Goal: Task Accomplishment & Management: Complete application form

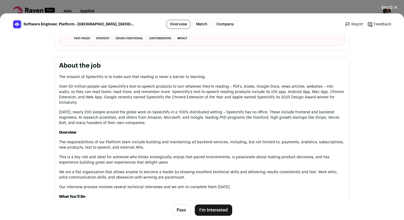
scroll to position [230, 0]
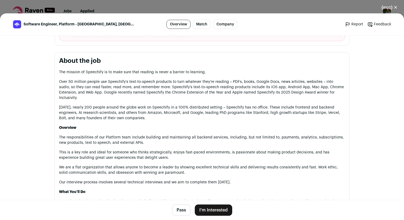
click at [173, 72] on p "The mission of Speechify is to make sure that reading is never a barrier to lea…" at bounding box center [202, 72] width 286 height 5
click at [167, 82] on p "Over 50 million people use Speechify’s text-to-speech products to turn whatever…" at bounding box center [202, 89] width 286 height 21
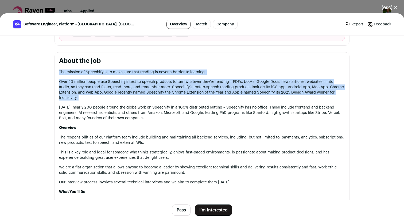
drag, startPoint x: 167, startPoint y: 82, endPoint x: 177, endPoint y: 70, distance: 15.4
click at [177, 70] on p "The mission of Speechify is to make sure that reading is never a barrier to lea…" at bounding box center [202, 72] width 286 height 5
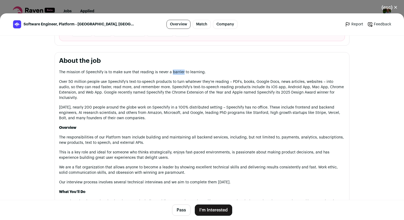
click at [177, 70] on p "The mission of Speechify is to make sure that reading is never a barrier to lea…" at bounding box center [202, 72] width 286 height 5
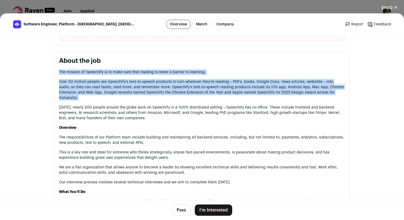
drag, startPoint x: 177, startPoint y: 70, endPoint x: 176, endPoint y: 86, distance: 16.1
click at [176, 86] on p "Over 50 million people use Speechify’s text-to-speech products to turn whatever…" at bounding box center [202, 89] width 286 height 21
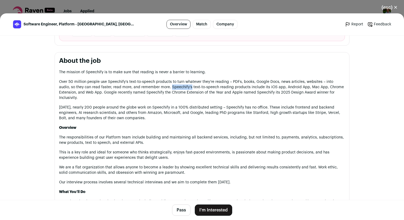
click at [176, 86] on p "Over 50 million people use Speechify’s text-to-speech products to turn whatever…" at bounding box center [202, 89] width 286 height 21
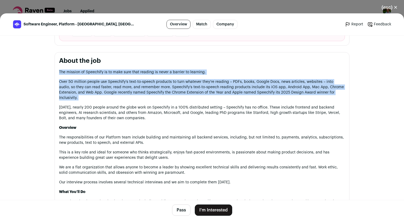
drag, startPoint x: 176, startPoint y: 86, endPoint x: 185, endPoint y: 73, distance: 15.4
click at [185, 73] on p "The mission of Speechify is to make sure that reading is never a barrier to lea…" at bounding box center [202, 72] width 286 height 5
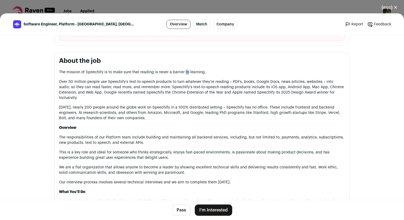
click at [185, 73] on p "The mission of Speechify is to make sure that reading is never a barrier to lea…" at bounding box center [202, 72] width 286 height 5
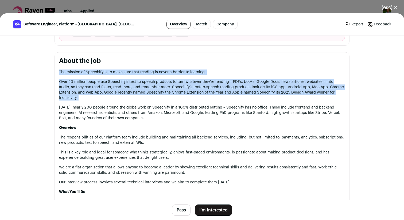
drag, startPoint x: 185, startPoint y: 73, endPoint x: 183, endPoint y: 88, distance: 14.8
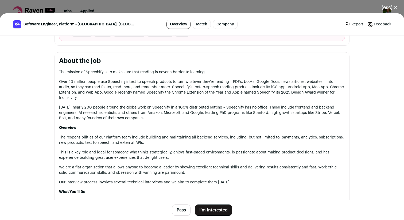
click at [190, 89] on p "Over 50 million people use Speechify’s text-to-speech products to turn whatever…" at bounding box center [202, 89] width 286 height 21
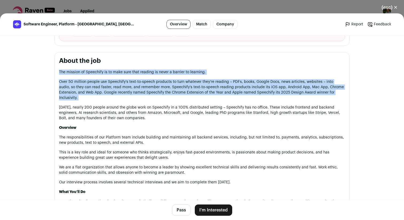
drag, startPoint x: 190, startPoint y: 89, endPoint x: 193, endPoint y: 74, distance: 15.7
click at [193, 74] on p "The mission of Speechify is to make sure that reading is never a barrier to lea…" at bounding box center [202, 72] width 286 height 5
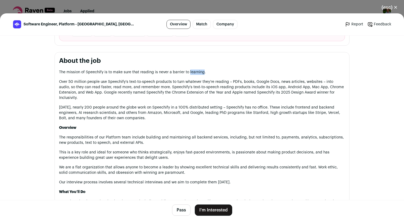
click at [193, 74] on p "The mission of Speechify is to make sure that reading is never a barrier to lea…" at bounding box center [202, 72] width 286 height 5
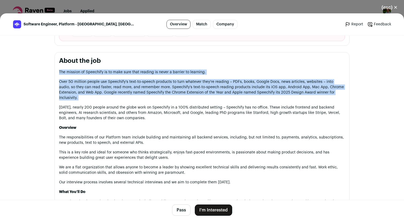
drag, startPoint x: 193, startPoint y: 74, endPoint x: 192, endPoint y: 87, distance: 13.7
click at [192, 87] on p "Over 50 million people use Speechify’s text-to-speech products to turn whatever…" at bounding box center [202, 89] width 286 height 21
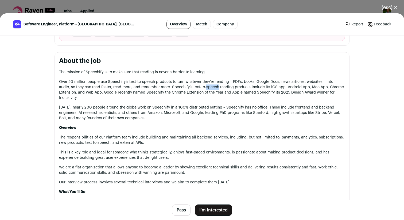
click at [192, 87] on p "Over 50 million people use Speechify’s text-to-speech products to turn whatever…" at bounding box center [202, 89] width 286 height 21
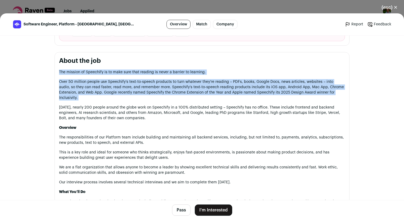
drag, startPoint x: 192, startPoint y: 87, endPoint x: 192, endPoint y: 69, distance: 18.2
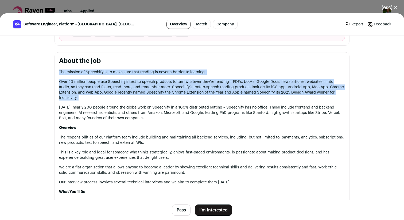
drag, startPoint x: 192, startPoint y: 69, endPoint x: 191, endPoint y: 86, distance: 16.4
click at [191, 86] on p "Over 50 million people use Speechify’s text-to-speech products to turn whatever…" at bounding box center [202, 89] width 286 height 21
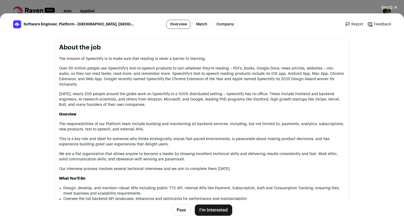
scroll to position [244, 0]
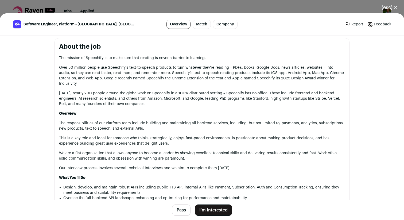
click at [181, 77] on p "Over 50 million people use Speechify’s text-to-speech products to turn whatever…" at bounding box center [202, 75] width 286 height 21
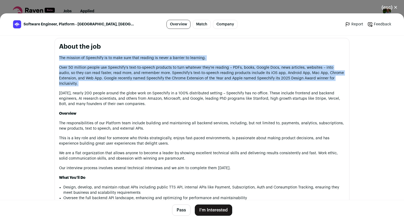
drag, startPoint x: 181, startPoint y: 77, endPoint x: 189, endPoint y: 56, distance: 22.6
click at [189, 56] on div "The mission of Speechify is to make sure that reading is never a barrier to lea…" at bounding box center [202, 218] width 286 height 326
click at [189, 56] on p "The mission of Speechify is to make sure that reading is never a barrier to lea…" at bounding box center [202, 57] width 286 height 5
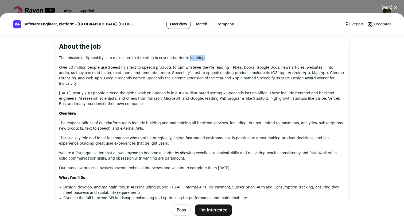
click at [189, 56] on p "The mission of Speechify is to make sure that reading is never a barrier to lea…" at bounding box center [202, 57] width 286 height 5
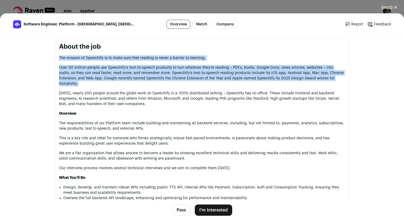
drag, startPoint x: 189, startPoint y: 56, endPoint x: 185, endPoint y: 72, distance: 17.1
click at [185, 72] on div "The mission of Speechify is to make sure that reading is never a barrier to lea…" at bounding box center [202, 218] width 286 height 326
click at [185, 72] on p "Over 50 million people use Speechify’s text-to-speech products to turn whatever…" at bounding box center [202, 75] width 286 height 21
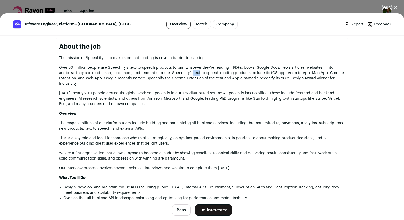
click at [185, 72] on p "Over 50 million people use Speechify’s text-to-speech products to turn whatever…" at bounding box center [202, 75] width 286 height 21
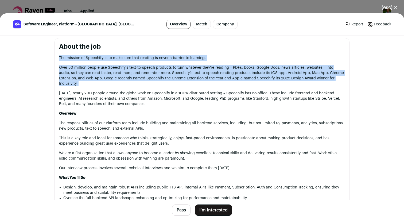
drag, startPoint x: 185, startPoint y: 72, endPoint x: 192, endPoint y: 56, distance: 17.6
click at [192, 56] on div "The mission of Speechify is to make sure that reading is never a barrier to lea…" at bounding box center [202, 218] width 286 height 326
click at [192, 56] on p "The mission of Speechify is to make sure that reading is never a barrier to lea…" at bounding box center [202, 57] width 286 height 5
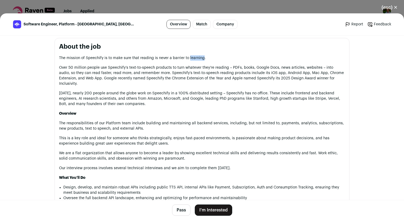
click at [192, 56] on p "The mission of Speechify is to make sure that reading is never a barrier to lea…" at bounding box center [202, 57] width 286 height 5
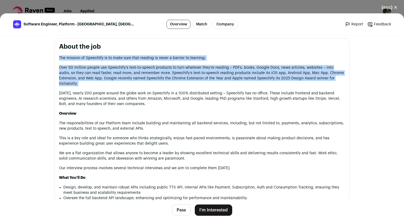
drag, startPoint x: 192, startPoint y: 56, endPoint x: 188, endPoint y: 69, distance: 13.6
click at [188, 69] on div "The mission of Speechify is to make sure that reading is never a barrier to lea…" at bounding box center [202, 218] width 286 height 326
click at [188, 69] on p "Over 50 million people use Speechify’s text-to-speech products to turn whatever…" at bounding box center [202, 75] width 286 height 21
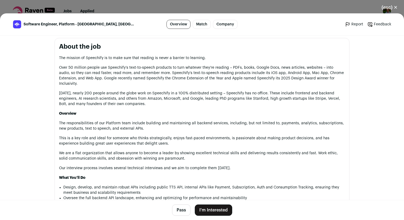
click at [153, 78] on p "Over 50 million people use Speechify’s text-to-speech products to turn whatever…" at bounding box center [202, 75] width 286 height 21
drag, startPoint x: 153, startPoint y: 78, endPoint x: 225, endPoint y: 75, distance: 71.7
click at [225, 76] on p "Over 50 million people use Speechify’s text-to-speech products to turn whatever…" at bounding box center [202, 75] width 286 height 21
click at [224, 76] on p "Over 50 million people use Speechify’s text-to-speech products to turn whatever…" at bounding box center [202, 75] width 286 height 21
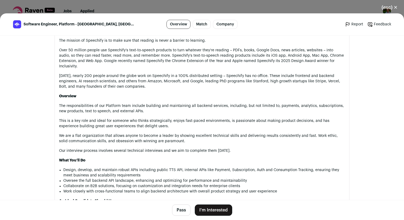
scroll to position [264, 0]
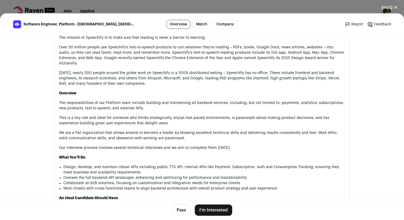
click at [201, 85] on p "Today, nearly 200 people around the globe work on Speechify in a 100% distribut…" at bounding box center [202, 78] width 286 height 16
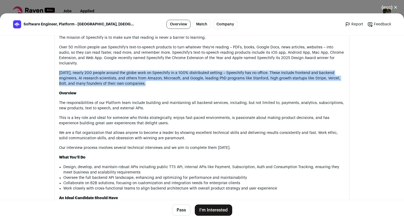
click at [201, 85] on p "Today, nearly 200 people around the globe work on Speechify in a 100% distribut…" at bounding box center [202, 78] width 286 height 16
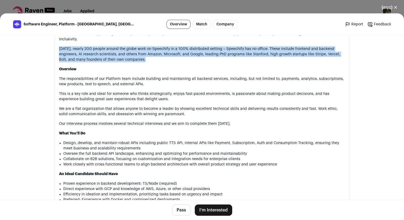
scroll to position [294, 0]
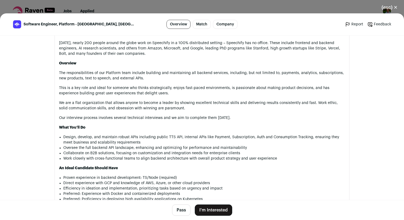
click at [204, 77] on p "The responsibilities of our Platform team include building and maintaining all …" at bounding box center [202, 75] width 286 height 11
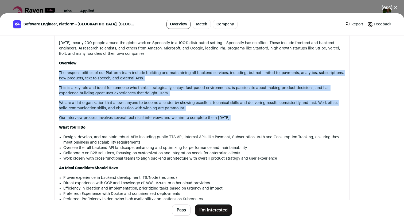
drag, startPoint x: 204, startPoint y: 77, endPoint x: 197, endPoint y: 119, distance: 42.9
click at [197, 119] on div "The mission of Speechify is to make sure that reading is never a barrier to lea…" at bounding box center [202, 168] width 286 height 326
click at [197, 119] on p "Our interview process involves several technical interviews and we aim to compl…" at bounding box center [202, 117] width 286 height 5
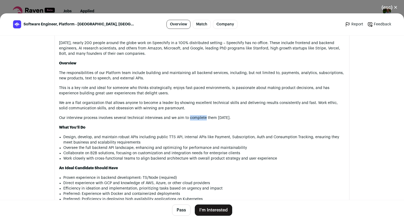
click at [197, 119] on p "Our interview process involves several technical interviews and we aim to compl…" at bounding box center [202, 117] width 286 height 5
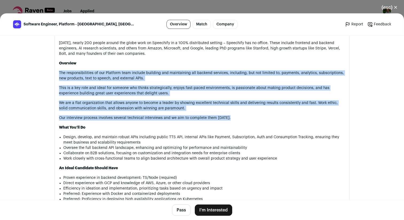
drag, startPoint x: 197, startPoint y: 119, endPoint x: 209, endPoint y: 77, distance: 43.9
click at [210, 77] on div "The mission of Speechify is to make sure that reading is never a barrier to lea…" at bounding box center [202, 168] width 286 height 326
click at [209, 77] on p "The responsibilities of our Platform team include building and maintaining all …" at bounding box center [202, 75] width 286 height 11
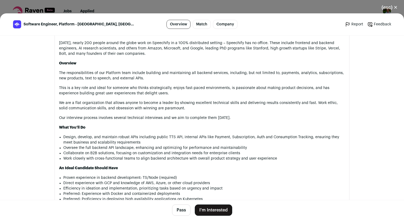
click at [209, 77] on p "The responsibilities of our Platform team include building and maintaining all …" at bounding box center [202, 75] width 286 height 11
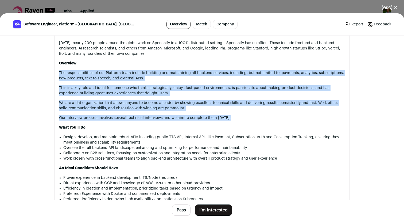
drag, startPoint x: 209, startPoint y: 77, endPoint x: 201, endPoint y: 118, distance: 41.3
click at [201, 118] on div "The mission of Speechify is to make sure that reading is never a barrier to lea…" at bounding box center [202, 168] width 286 height 326
click at [201, 118] on p "Our interview process involves several technical interviews and we aim to compl…" at bounding box center [202, 117] width 286 height 5
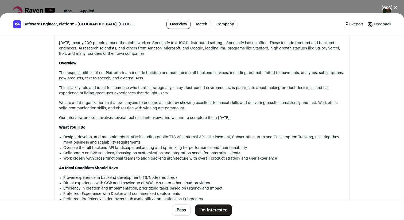
click at [83, 75] on p "The responsibilities of our Platform team include building and maintaining all …" at bounding box center [202, 75] width 286 height 11
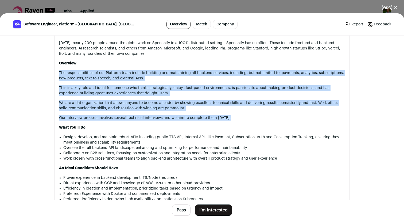
drag, startPoint x: 83, startPoint y: 75, endPoint x: 98, endPoint y: 116, distance: 43.2
click at [98, 116] on div "The mission of Speechify is to make sure that reading is never a barrier to lea…" at bounding box center [202, 168] width 286 height 326
click at [98, 116] on p "Our interview process involves several technical interviews and we aim to compl…" at bounding box center [202, 117] width 286 height 5
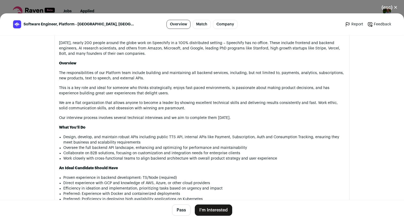
click at [155, 74] on p "The responsibilities of our Platform team include building and maintaining all …" at bounding box center [202, 75] width 286 height 11
drag, startPoint x: 155, startPoint y: 74, endPoint x: 203, endPoint y: 74, distance: 47.9
click at [203, 74] on p "The responsibilities of our Platform team include building and maintaining all …" at bounding box center [202, 75] width 286 height 11
click at [215, 73] on p "The responsibilities of our Platform team include building and maintaining all …" at bounding box center [202, 75] width 286 height 11
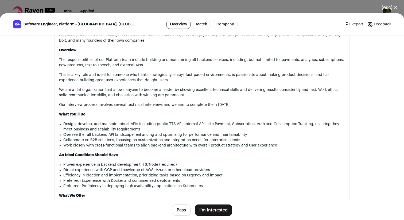
scroll to position [308, 0]
click at [216, 77] on p "This is a key role and ideal for someone who thinks strategically, enjoys fast-…" at bounding box center [202, 77] width 286 height 11
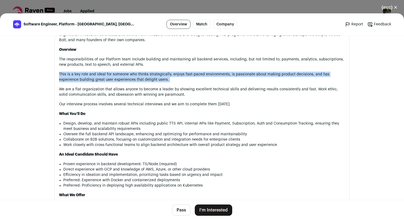
click at [216, 77] on p "This is a key role and ideal for someone who thinks strategically, enjoys fast-…" at bounding box center [202, 77] width 286 height 11
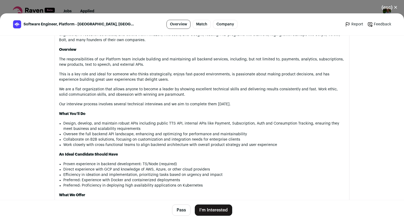
click at [216, 77] on p "This is a key role and ideal for someone who thinks strategically, enjoys fast-…" at bounding box center [202, 77] width 286 height 11
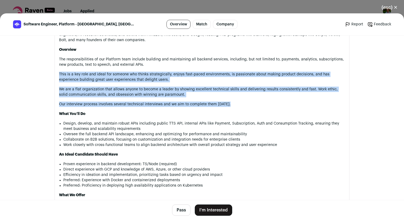
drag, startPoint x: 216, startPoint y: 77, endPoint x: 210, endPoint y: 104, distance: 27.2
click at [210, 104] on div "The mission of Speechify is to make sure that reading is never a barrier to lea…" at bounding box center [202, 154] width 286 height 326
click at [210, 104] on p "Our interview process involves several technical interviews and we aim to compl…" at bounding box center [202, 104] width 286 height 5
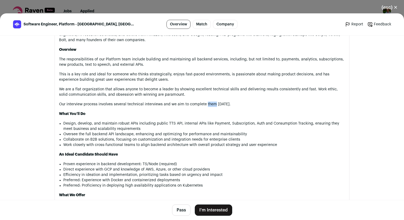
click at [210, 104] on p "Our interview process involves several technical interviews and we aim to compl…" at bounding box center [202, 104] width 286 height 5
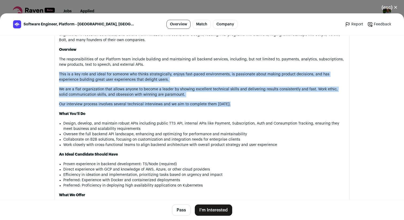
drag, startPoint x: 210, startPoint y: 104, endPoint x: 213, endPoint y: 80, distance: 24.0
click at [213, 80] on div "The mission of Speechify is to make sure that reading is never a barrier to lea…" at bounding box center [202, 154] width 286 height 326
click at [213, 80] on p "This is a key role and ideal for someone who thinks strategically, enjoys fast-…" at bounding box center [202, 77] width 286 height 11
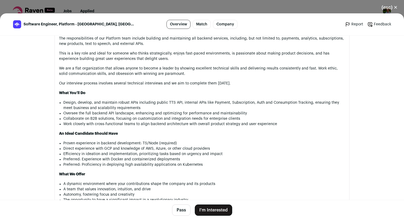
scroll to position [332, 0]
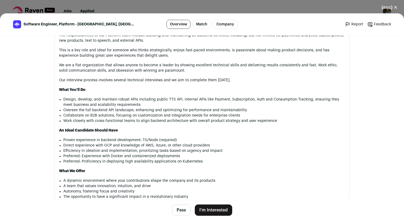
click at [249, 81] on p "Our interview process involves several technical interviews and we aim to compl…" at bounding box center [202, 80] width 286 height 5
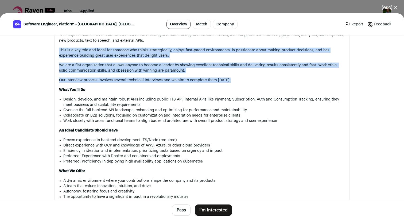
drag, startPoint x: 249, startPoint y: 81, endPoint x: 257, endPoint y: 49, distance: 33.3
click at [257, 49] on div "The mission of Speechify is to make sure that reading is never a barrier to lea…" at bounding box center [202, 130] width 286 height 326
click at [257, 49] on p "This is a key role and ideal for someone who thinks strategically, enjoys fast-…" at bounding box center [202, 53] width 286 height 11
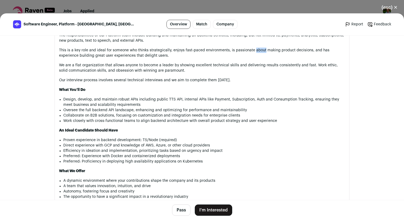
click at [257, 49] on p "This is a key role and ideal for someone who thinks strategically, enjoys fast-…" at bounding box center [202, 53] width 286 height 11
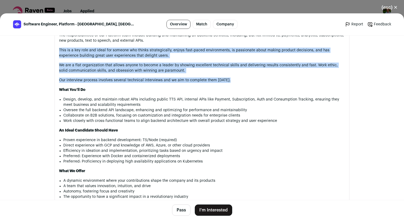
drag, startPoint x: 257, startPoint y: 49, endPoint x: 257, endPoint y: 82, distance: 33.7
click at [257, 83] on div "The mission of Speechify is to make sure that reading is never a barrier to lea…" at bounding box center [202, 130] width 286 height 326
click at [257, 82] on p "Our interview process involves several technical interviews and we aim to compl…" at bounding box center [202, 80] width 286 height 5
drag, startPoint x: 257, startPoint y: 82, endPoint x: 261, endPoint y: 58, distance: 24.4
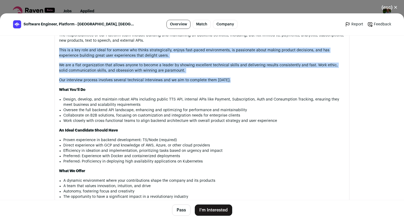
click at [261, 58] on div "The mission of Speechify is to make sure that reading is never a barrier to lea…" at bounding box center [202, 130] width 286 height 326
click at [261, 58] on p "This is a key role and ideal for someone who thinks strategically, enjoys fast-…" at bounding box center [202, 53] width 286 height 11
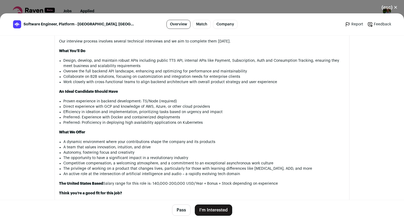
scroll to position [373, 0]
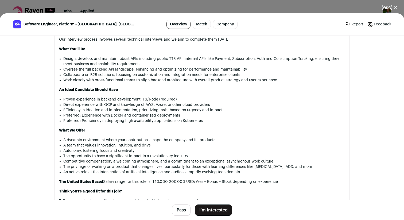
click at [264, 61] on li "Design, develop, and maintain robust APIs including public TTS API, internal AP…" at bounding box center [204, 61] width 282 height 11
click at [264, 60] on li "Design, develop, and maintain robust APIs including public TTS API, internal AP…" at bounding box center [204, 61] width 282 height 11
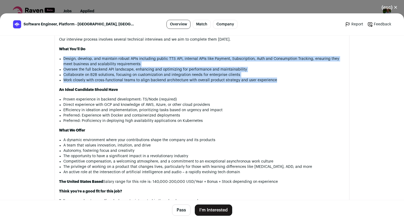
drag, startPoint x: 264, startPoint y: 60, endPoint x: 264, endPoint y: 82, distance: 21.1
click at [264, 82] on ul "Design, develop, and maintain robust APIs including public TTS API, internal AP…" at bounding box center [204, 69] width 282 height 27
click at [264, 82] on li "Work closely with cross-functional teams to align backend architecture with ove…" at bounding box center [204, 80] width 282 height 5
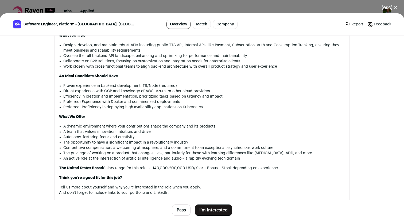
scroll to position [388, 0]
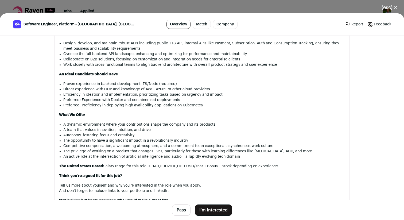
click at [242, 85] on li "Proven experience in backend development: TS/Node (required)" at bounding box center [204, 83] width 282 height 5
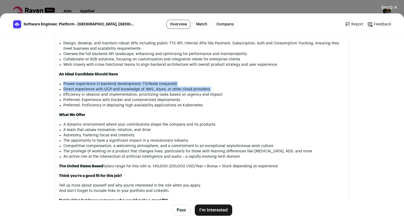
drag, startPoint x: 242, startPoint y: 85, endPoint x: 243, endPoint y: 88, distance: 3.3
click at [243, 88] on ul "Proven experience in backend development: TS/Node (required) Direct experience …" at bounding box center [204, 94] width 282 height 27
click at [243, 88] on li "Direct experience with GCP and knowledge of AWS, Azure, or other cloud providers" at bounding box center [204, 89] width 282 height 5
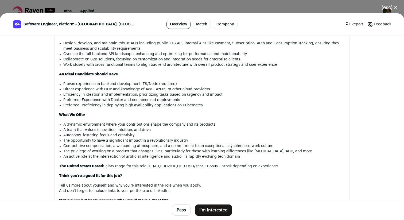
click at [243, 88] on li "Direct experience with GCP and knowledge of AWS, Azure, or other cloud providers" at bounding box center [204, 89] width 282 height 5
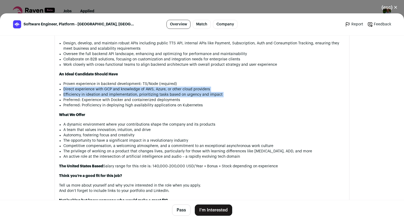
drag, startPoint x: 243, startPoint y: 88, endPoint x: 243, endPoint y: 94, distance: 6.2
click at [243, 94] on ul "Proven experience in backend development: TS/Node (required) Direct experience …" at bounding box center [204, 94] width 282 height 27
click at [243, 94] on li "Efficiency in ideation and implementation, prioritizing tasks based on urgency …" at bounding box center [204, 94] width 282 height 5
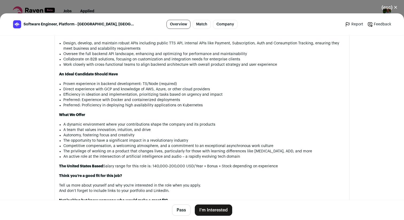
click at [243, 94] on li "Efficiency in ideation and implementation, prioritizing tasks based on urgency …" at bounding box center [204, 94] width 282 height 5
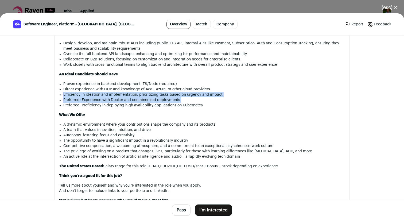
drag, startPoint x: 243, startPoint y: 94, endPoint x: 243, endPoint y: 102, distance: 7.3
click at [243, 102] on ul "Proven experience in backend development: TS/Node (required) Direct experience …" at bounding box center [204, 94] width 282 height 27
click at [243, 102] on li "Preferred: Experience with Docker and containerized deployments" at bounding box center [204, 99] width 282 height 5
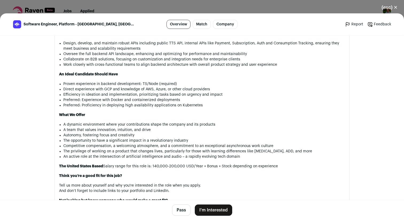
click at [243, 102] on li "Preferred: Experience with Docker and containerized deployments" at bounding box center [204, 99] width 282 height 5
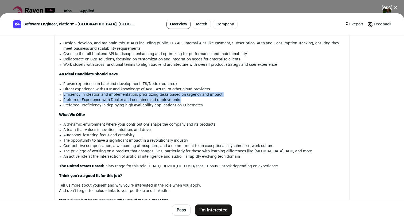
drag, startPoint x: 243, startPoint y: 102, endPoint x: 246, endPoint y: 96, distance: 6.8
click at [246, 96] on ul "Proven experience in backend development: TS/Node (required) Direct experience …" at bounding box center [204, 94] width 282 height 27
click at [246, 96] on li "Efficiency in ideation and implementation, prioritizing tasks based on urgency …" at bounding box center [204, 94] width 282 height 5
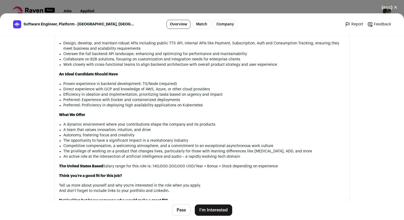
click at [246, 96] on li "Efficiency in ideation and implementation, prioritizing tasks based on urgency …" at bounding box center [204, 94] width 282 height 5
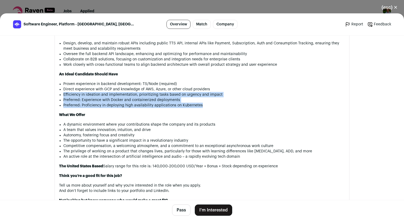
drag, startPoint x: 246, startPoint y: 96, endPoint x: 244, endPoint y: 107, distance: 11.2
click at [244, 107] on ul "Proven experience in backend development: TS/Node (required) Direct experience …" at bounding box center [204, 94] width 282 height 27
click at [244, 107] on li "Preferred: Proficiency in deploying high availability applications on Kubernetes" at bounding box center [204, 105] width 282 height 5
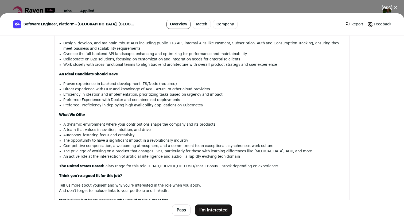
click at [244, 107] on li "Preferred: Proficiency in deploying high availability applications on Kubernetes" at bounding box center [204, 105] width 282 height 5
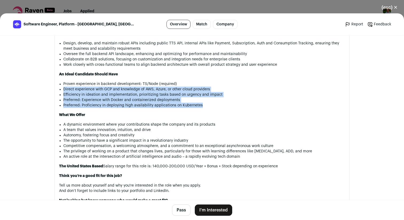
drag, startPoint x: 244, startPoint y: 107, endPoint x: 249, endPoint y: 88, distance: 19.6
click at [250, 88] on ul "Proven experience in backend development: TS/Node (required) Direct experience …" at bounding box center [204, 94] width 282 height 27
click at [249, 88] on li "Direct experience with GCP and knowledge of AWS, Azure, or other cloud providers" at bounding box center [204, 89] width 282 height 5
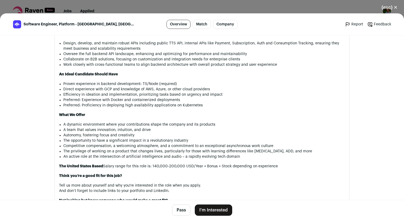
click at [249, 88] on li "Direct experience with GCP and knowledge of AWS, Azure, or other cloud providers" at bounding box center [204, 89] width 282 height 5
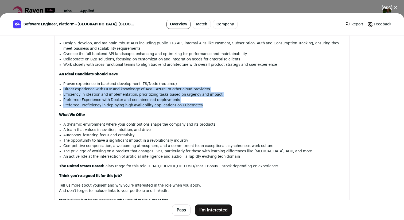
drag, startPoint x: 249, startPoint y: 88, endPoint x: 247, endPoint y: 106, distance: 17.9
click at [247, 106] on ul "Proven experience in backend development: TS/Node (required) Direct experience …" at bounding box center [204, 94] width 282 height 27
click at [247, 106] on li "Preferred: Proficiency in deploying high availability applications on Kubernetes" at bounding box center [204, 105] width 282 height 5
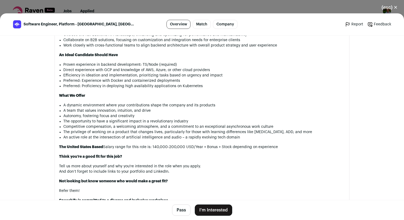
scroll to position [411, 0]
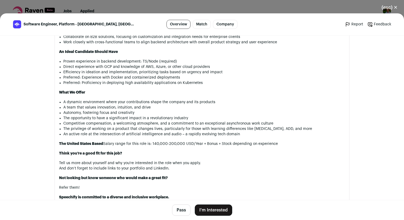
click at [238, 102] on li "A dynamic environment where your contributions shape the company and its produc…" at bounding box center [204, 101] width 282 height 5
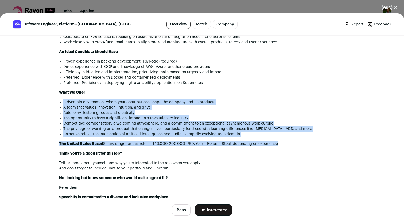
drag, startPoint x: 238, startPoint y: 102, endPoint x: 232, endPoint y: 140, distance: 38.1
click at [233, 140] on div "The mission of Speechify is to make sure that reading is never a barrier to lea…" at bounding box center [202, 52] width 286 height 326
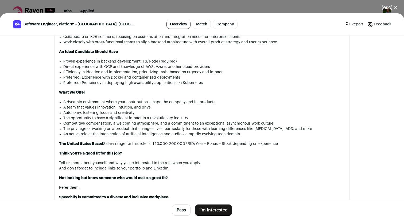
click at [235, 133] on li "An active role at the intersection of artificial intelligence and audio – a rap…" at bounding box center [204, 134] width 282 height 5
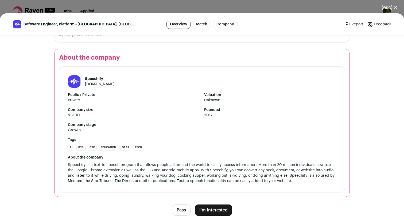
scroll to position [591, 0]
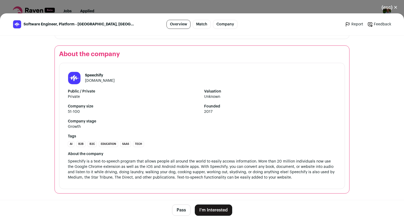
click at [219, 208] on button "I'm Interested" at bounding box center [213, 210] width 37 height 11
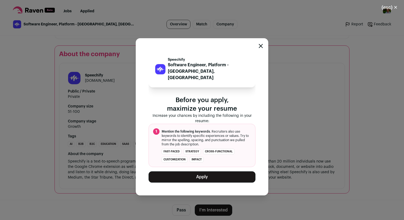
click at [224, 175] on button "Apply" at bounding box center [202, 176] width 107 height 11
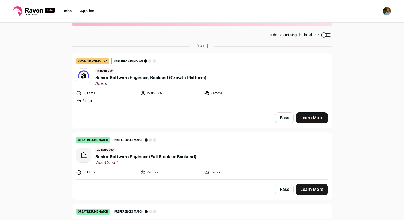
scroll to position [24, 0]
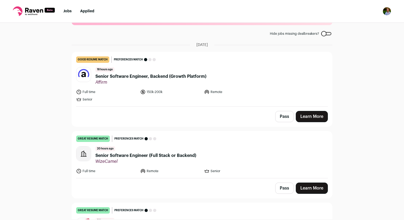
click at [137, 79] on span "Senior Software Engineer, Backend (Growth Platform)" at bounding box center [150, 76] width 111 height 6
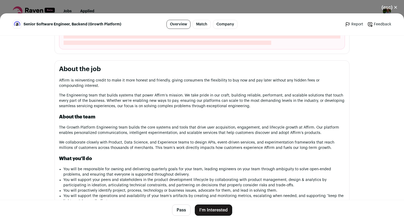
scroll to position [234, 0]
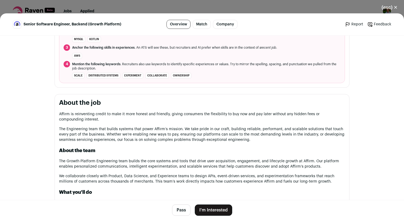
click at [391, 7] on button "(esc) ✕" at bounding box center [389, 8] width 29 height 12
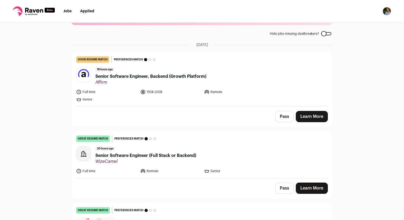
click at [40, 97] on div "Top job picks for you 79 results Hide jobs missing dealbreakers? October 11th, …" at bounding box center [202, 121] width 404 height 197
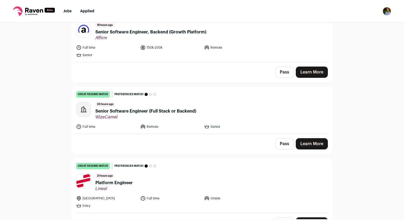
scroll to position [80, 0]
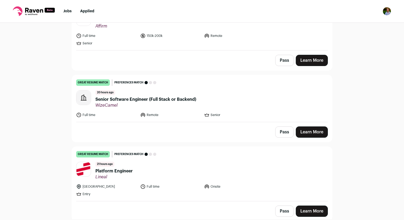
click at [150, 98] on span "Senior Software Engineer (Full Stack or Backend)" at bounding box center [145, 99] width 101 height 6
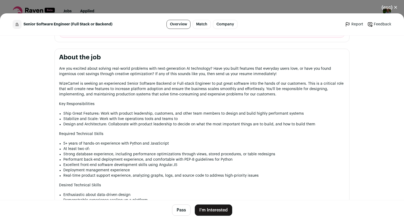
scroll to position [247, 0]
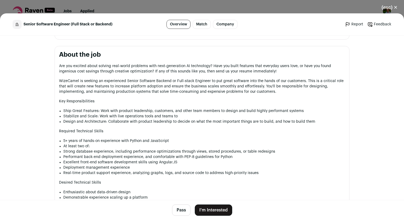
click at [363, 100] on main "Senior Software Engineer (Full Stack or Backend) Overview Match Company Report …" at bounding box center [202, 116] width 404 height 207
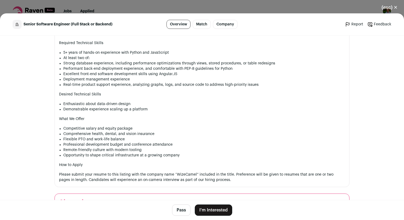
scroll to position [349, 0]
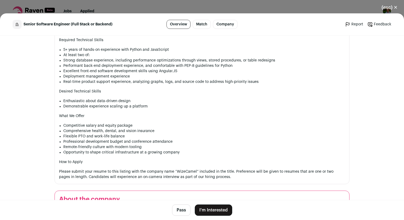
click at [172, 61] on li "Strong database experience, including performance optimizations through views, …" at bounding box center [204, 60] width 282 height 5
drag, startPoint x: 172, startPoint y: 61, endPoint x: 233, endPoint y: 61, distance: 61.2
click at [233, 61] on li "Strong database experience, including performance optimizations through views, …" at bounding box center [204, 60] width 282 height 5
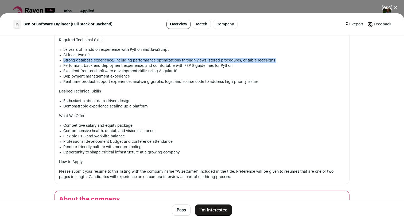
click at [233, 61] on li "Strong database experience, including performance optimizations through views, …" at bounding box center [204, 60] width 282 height 5
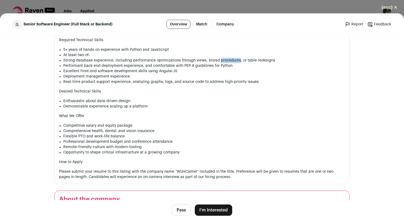
click at [233, 61] on li "Strong database experience, including performance optimizations through views, …" at bounding box center [204, 60] width 282 height 5
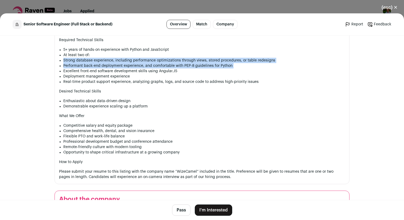
drag, startPoint x: 233, startPoint y: 61, endPoint x: 233, endPoint y: 65, distance: 3.3
click at [233, 65] on ul "5+ years of hands-on experience with Python and JavaScript At least two of: Str…" at bounding box center [204, 65] width 282 height 37
click at [233, 65] on li "Performant back-end deployment experience, and comfortable with PEP-8 guideline…" at bounding box center [204, 65] width 282 height 5
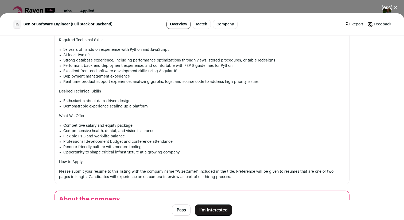
click at [233, 65] on li "Performant back-end deployment experience, and comfortable with PEP-8 guideline…" at bounding box center [204, 65] width 282 height 5
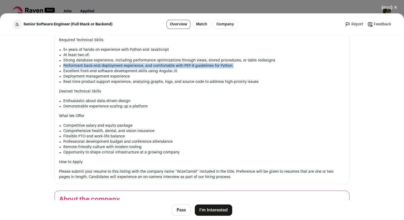
click at [233, 65] on li "Performant back-end deployment experience, and comfortable with PEP-8 guideline…" at bounding box center [204, 65] width 282 height 5
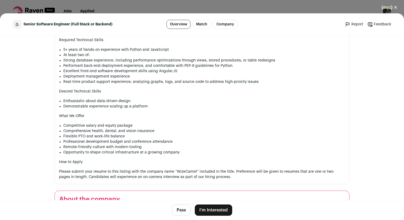
click at [237, 65] on li "Performant back-end deployment experience, and comfortable with PEP-8 guideline…" at bounding box center [204, 65] width 282 height 5
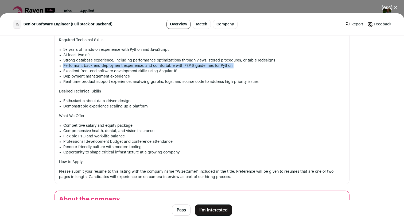
click at [237, 65] on li "Performant back-end deployment experience, and comfortable with PEP-8 guideline…" at bounding box center [204, 65] width 282 height 5
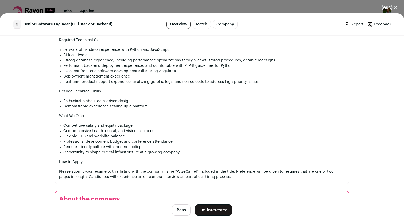
click at [237, 65] on li "Performant back-end deployment experience, and comfortable with PEP-8 guideline…" at bounding box center [204, 65] width 282 height 5
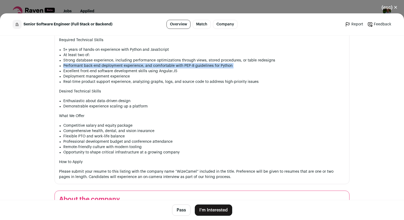
click at [237, 65] on li "Performant back-end deployment experience, and comfortable with PEP-8 guideline…" at bounding box center [204, 65] width 282 height 5
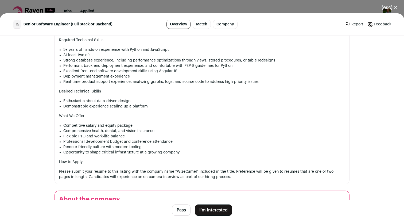
click at [187, 66] on li "Performant back-end deployment experience, and comfortable with PEP-8 guideline…" at bounding box center [204, 65] width 282 height 5
drag, startPoint x: 187, startPoint y: 66, endPoint x: 225, endPoint y: 66, distance: 38.0
click at [225, 66] on li "Performant back-end deployment experience, and comfortable with PEP-8 guideline…" at bounding box center [204, 65] width 282 height 5
copy li "PEP-8 guidelines for Python"
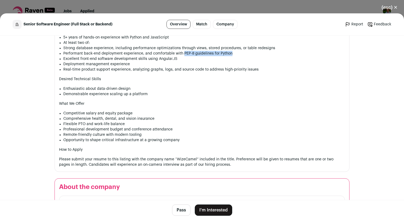
scroll to position [366, 0]
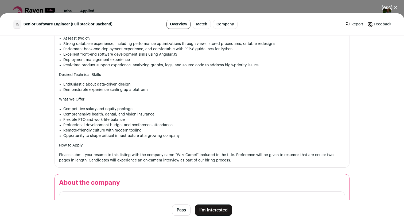
click at [143, 84] on li "Enthusiastic about data-driven design" at bounding box center [204, 84] width 282 height 5
drag, startPoint x: 143, startPoint y: 84, endPoint x: 151, endPoint y: 90, distance: 10.2
click at [151, 90] on ul "Enthusiastic about data-driven design Demonstrable experience scaling up a plat…" at bounding box center [204, 87] width 282 height 11
click at [151, 90] on li "Demonstrable experience scaling up a platform" at bounding box center [204, 89] width 282 height 5
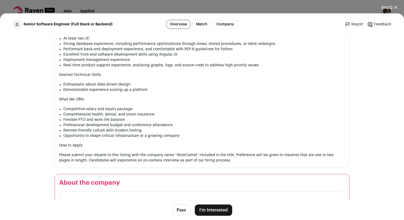
click at [151, 90] on li "Demonstrable experience scaling up a platform" at bounding box center [204, 89] width 282 height 5
drag, startPoint x: 151, startPoint y: 90, endPoint x: 154, endPoint y: 86, distance: 5.0
click at [154, 86] on ul "Enthusiastic about data-driven design Demonstrable experience scaling up a plat…" at bounding box center [204, 87] width 282 height 11
click at [154, 86] on li "Enthusiastic about data-driven design" at bounding box center [204, 84] width 282 height 5
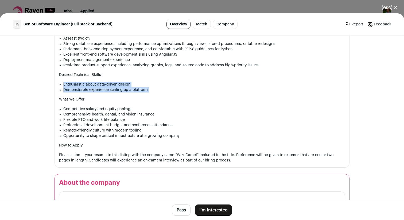
drag, startPoint x: 154, startPoint y: 86, endPoint x: 154, endPoint y: 89, distance: 3.5
click at [154, 89] on ul "Enthusiastic about data-driven design Demonstrable experience scaling up a plat…" at bounding box center [204, 87] width 282 height 11
click at [154, 89] on li "Demonstrable experience scaling up a platform" at bounding box center [204, 89] width 282 height 5
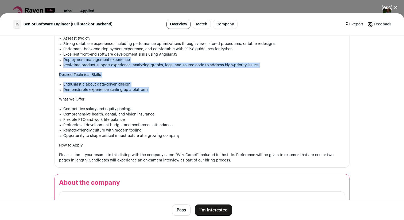
drag, startPoint x: 154, startPoint y: 89, endPoint x: 167, endPoint y: 62, distance: 30.1
click at [167, 62] on div "Are you excited about solving real-world problems with next-generation AI techn…" at bounding box center [202, 59] width 286 height 207
click at [167, 62] on li "Deployment management experience" at bounding box center [204, 59] width 282 height 5
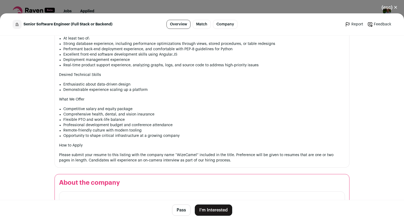
click at [167, 62] on li "Deployment management experience" at bounding box center [204, 59] width 282 height 5
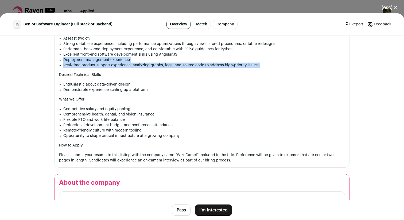
drag, startPoint x: 167, startPoint y: 62, endPoint x: 167, endPoint y: 65, distance: 3.2
click at [167, 65] on ul "5+ years of hands-on experience with Python and JavaScript At least two of: Str…" at bounding box center [204, 48] width 282 height 37
click at [167, 65] on li "Real-time product support experience, analyzing graphs, logs, and source code t…" at bounding box center [204, 65] width 282 height 5
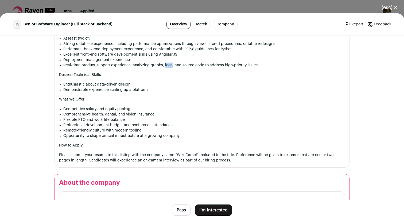
click at [167, 65] on li "Real-time product support experience, analyzing graphs, logs, and source code t…" at bounding box center [204, 65] width 282 height 5
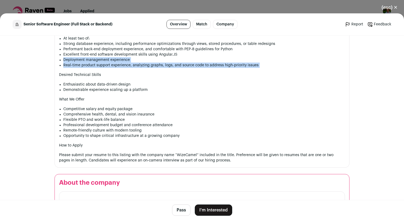
drag, startPoint x: 167, startPoint y: 65, endPoint x: 170, endPoint y: 61, distance: 4.8
click at [170, 61] on ul "5+ years of hands-on experience with Python and JavaScript At least two of: Str…" at bounding box center [204, 48] width 282 height 37
click at [170, 61] on li "Deployment management experience" at bounding box center [204, 59] width 282 height 5
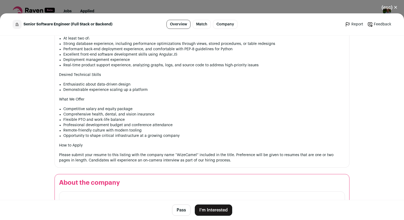
click at [170, 61] on li "Deployment management experience" at bounding box center [204, 59] width 282 height 5
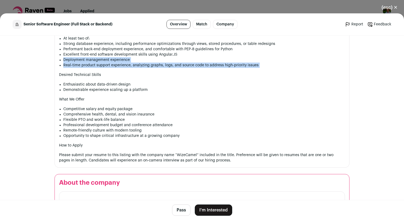
click at [170, 64] on ul "5+ years of hands-on experience with Python and JavaScript At least two of: Str…" at bounding box center [204, 48] width 282 height 37
click at [170, 64] on li "Real-time product support experience, analyzing graphs, logs, and source code t…" at bounding box center [204, 65] width 282 height 5
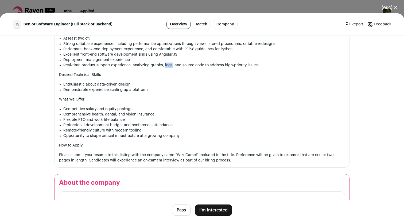
click at [170, 64] on li "Real-time product support experience, analyzing graphs, logs, and source code t…" at bounding box center [204, 65] width 282 height 5
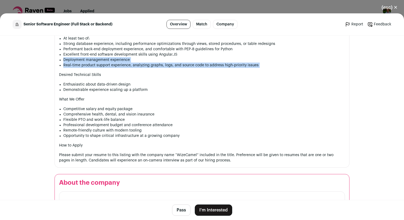
drag, startPoint x: 170, startPoint y: 64, endPoint x: 171, endPoint y: 58, distance: 6.1
click at [171, 58] on ul "5+ years of hands-on experience with Python and JavaScript At least two of: Str…" at bounding box center [204, 48] width 282 height 37
click at [171, 58] on li "Deployment management experience" at bounding box center [204, 59] width 282 height 5
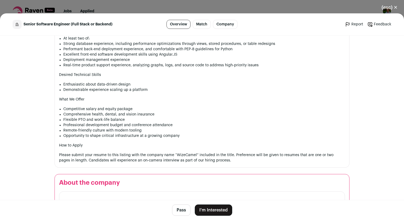
click at [171, 58] on li "Deployment management experience" at bounding box center [204, 59] width 282 height 5
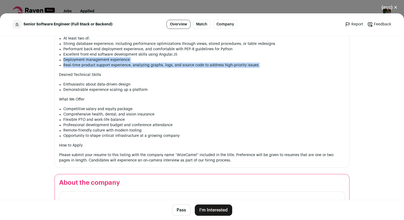
drag, startPoint x: 171, startPoint y: 58, endPoint x: 171, endPoint y: 65, distance: 7.2
click at [171, 65] on ul "5+ years of hands-on experience with Python and JavaScript At least two of: Str…" at bounding box center [204, 48] width 282 height 37
click at [171, 65] on li "Real-time product support experience, analyzing graphs, logs, and source code t…" at bounding box center [204, 65] width 282 height 5
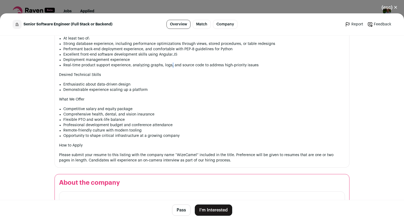
click at [171, 65] on li "Real-time product support experience, analyzing graphs, logs, and source code t…" at bounding box center [204, 65] width 282 height 5
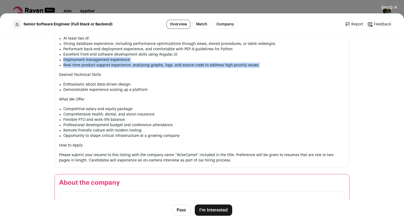
drag, startPoint x: 171, startPoint y: 65, endPoint x: 172, endPoint y: 62, distance: 3.0
click at [172, 62] on ul "5+ years of hands-on experience with Python and JavaScript At least two of: Str…" at bounding box center [204, 48] width 282 height 37
click at [172, 62] on li "Deployment management experience" at bounding box center [204, 59] width 282 height 5
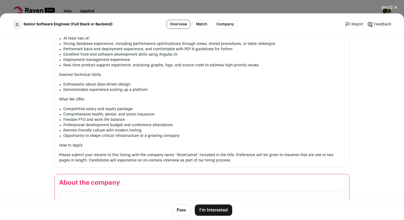
click at [172, 62] on li "Deployment management experience" at bounding box center [204, 59] width 282 height 5
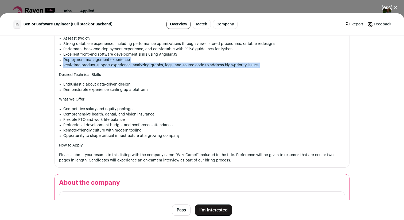
drag, startPoint x: 172, startPoint y: 62, endPoint x: 172, endPoint y: 67, distance: 4.5
click at [172, 67] on ul "5+ years of hands-on experience with Python and JavaScript At least two of: Str…" at bounding box center [204, 48] width 282 height 37
click at [172, 67] on li "Real-time product support experience, analyzing graphs, logs, and source code t…" at bounding box center [204, 65] width 282 height 5
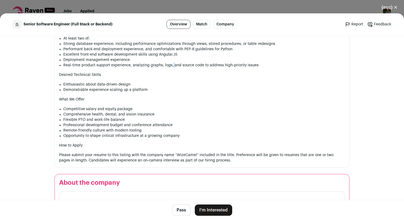
click at [172, 67] on li "Real-time product support experience, analyzing graphs, logs, and source code t…" at bounding box center [204, 65] width 282 height 5
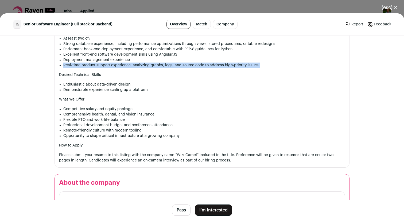
click at [172, 67] on li "Real-time product support experience, analyzing graphs, logs, and source code t…" at bounding box center [204, 65] width 282 height 5
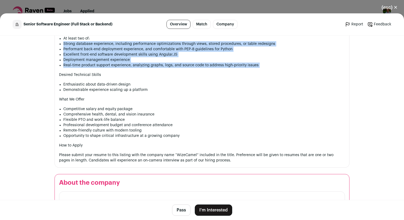
drag, startPoint x: 172, startPoint y: 67, endPoint x: 174, endPoint y: 46, distance: 20.9
click at [174, 46] on ul "5+ years of hands-on experience with Python and JavaScript At least two of: Str…" at bounding box center [204, 48] width 282 height 37
click at [174, 46] on li "Strong database experience, including performance optimizations through views, …" at bounding box center [204, 43] width 282 height 5
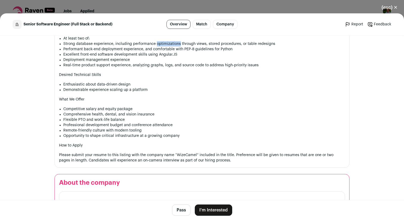
click at [174, 46] on li "Strong database experience, including performance optimizations through views, …" at bounding box center [204, 43] width 282 height 5
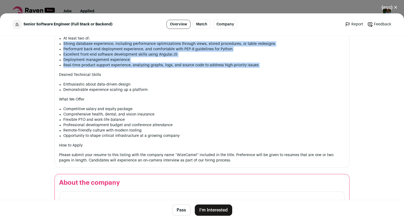
drag, startPoint x: 174, startPoint y: 46, endPoint x: 174, endPoint y: 66, distance: 20.3
click at [174, 66] on ul "5+ years of hands-on experience with Python and JavaScript At least two of: Str…" at bounding box center [204, 48] width 282 height 37
click at [174, 66] on li "Real-time product support experience, analyzing graphs, logs, and source code t…" at bounding box center [204, 65] width 282 height 5
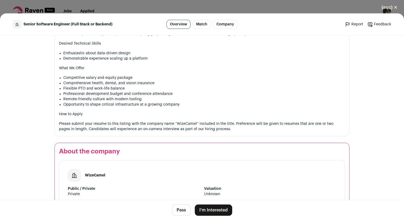
scroll to position [399, 0]
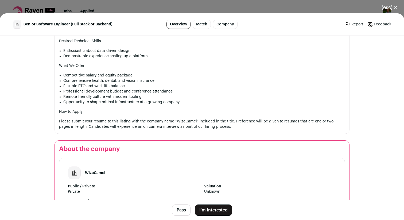
click at [103, 120] on p "Please submit your resume to this listing with the company name “WizeCamel” inc…" at bounding box center [202, 124] width 286 height 11
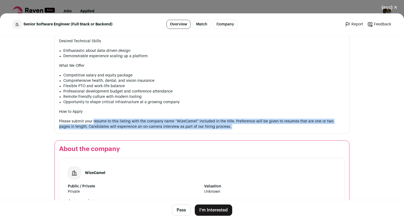
drag, startPoint x: 103, startPoint y: 120, endPoint x: 225, endPoint y: 125, distance: 122.9
click at [225, 125] on p "Please submit your resume to this listing with the company name “WizeCamel” inc…" at bounding box center [202, 124] width 286 height 11
click at [227, 122] on p "Please submit your resume to this listing with the company name “WizeCamel” inc…" at bounding box center [202, 124] width 286 height 11
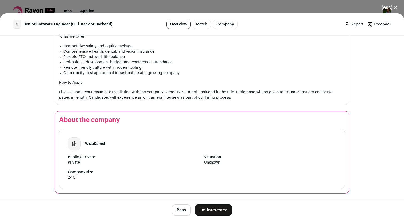
scroll to position [429, 0]
click at [217, 207] on button "I'm Interested" at bounding box center [213, 210] width 37 height 11
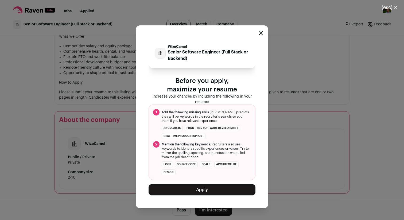
click at [262, 33] on icon "Close modal" at bounding box center [261, 33] width 4 height 4
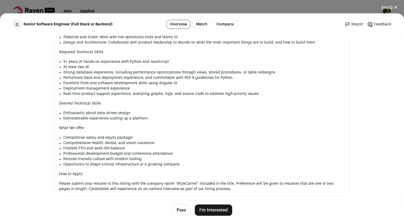
scroll to position [334, 0]
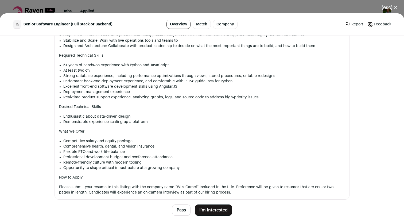
click at [67, 97] on li "Real-time product support experience, analyzing graphs, logs, and source code t…" at bounding box center [204, 97] width 282 height 5
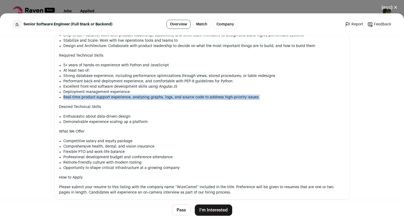
drag, startPoint x: 67, startPoint y: 97, endPoint x: 74, endPoint y: 97, distance: 6.4
click at [74, 97] on li "Real-time product support experience, analyzing graphs, logs, and source code t…" at bounding box center [204, 97] width 282 height 5
copy div "Real-time product support experience, analyzing graphs, logs, and source code t…"
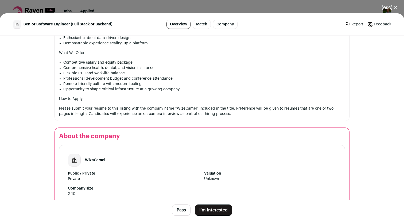
scroll to position [429, 0]
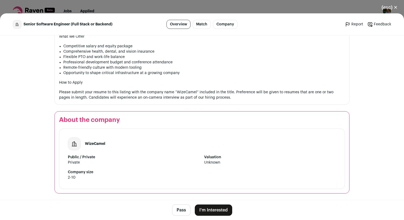
click at [216, 211] on button "I'm Interested" at bounding box center [213, 210] width 37 height 11
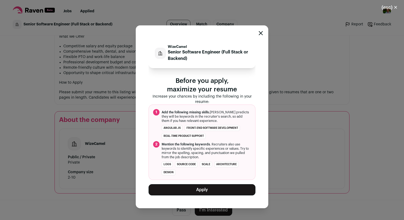
click at [210, 191] on button "Apply" at bounding box center [202, 189] width 107 height 11
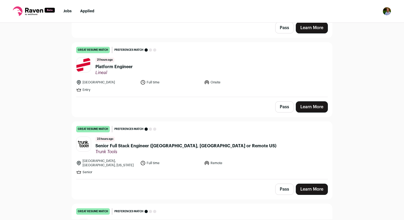
scroll to position [0, 0]
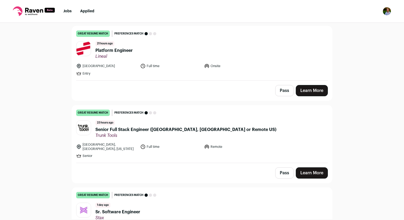
scroll to position [99, 0]
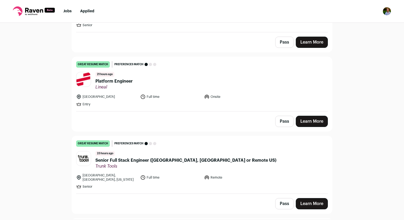
click at [129, 80] on span "Platform Engineer" at bounding box center [113, 81] width 37 height 6
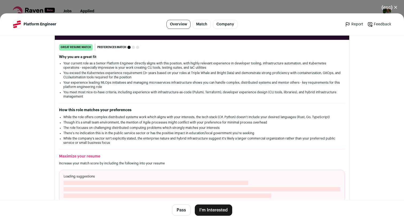
scroll to position [92, 0]
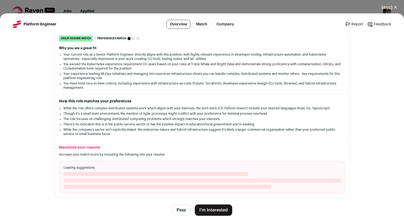
click at [394, 7] on button "(esc) ✕" at bounding box center [389, 8] width 29 height 12
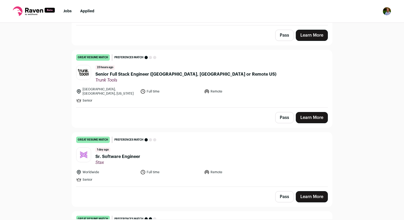
scroll to position [185, 0]
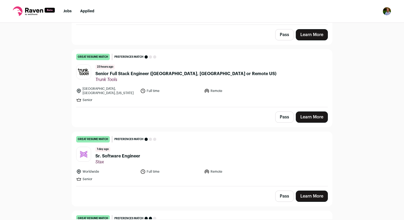
click at [47, 107] on div "Top job picks for you 78 results Hide jobs missing dealbreakers? October 11th, …" at bounding box center [202, 121] width 404 height 197
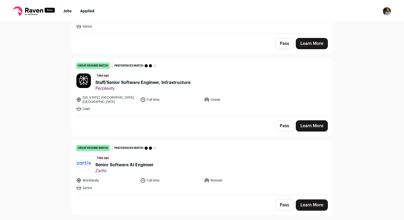
scroll to position [345, 0]
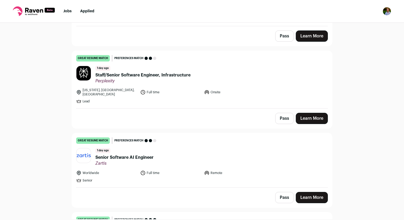
click at [137, 74] on span "Staff/Senior Software Engineer, Infrastructure" at bounding box center [142, 75] width 95 height 6
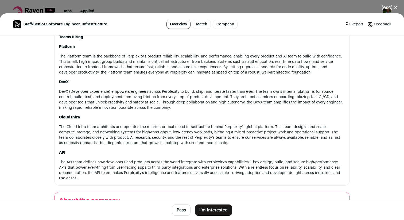
scroll to position [351, 0]
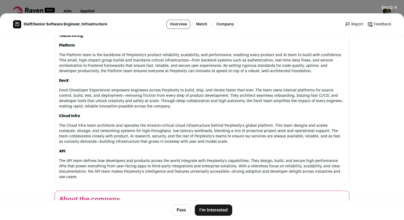
click at [197, 67] on p "The Platform team is the backbone of Perplexity’s product reliability, scalabil…" at bounding box center [202, 62] width 286 height 21
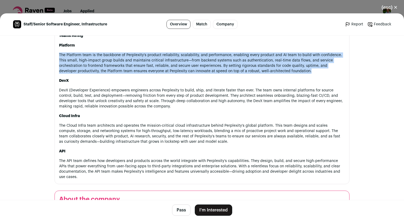
click at [197, 67] on p "The Platform team is the backbone of Perplexity’s product reliability, scalabil…" at bounding box center [202, 62] width 286 height 21
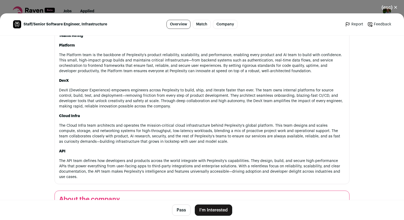
click at [182, 94] on p "DevX (Developer Experience) empowers engineers across Perplexity to build, ship…" at bounding box center [202, 98] width 286 height 21
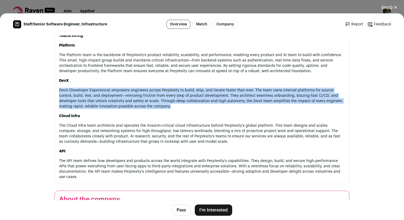
click at [182, 94] on p "DevX (Developer Experience) empowers engineers across Perplexity to build, ship…" at bounding box center [202, 98] width 286 height 21
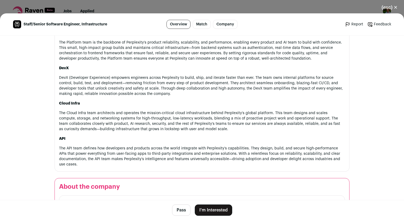
scroll to position [364, 0]
click at [195, 91] on p "DevX (Developer Experience) empowers engineers across Perplexity to build, ship…" at bounding box center [202, 85] width 286 height 21
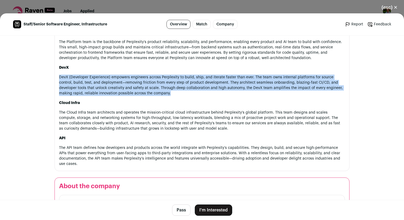
click at [195, 91] on p "DevX (Developer Experience) empowers engineers across Perplexity to build, ship…" at bounding box center [202, 85] width 286 height 21
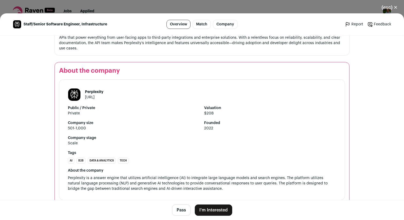
scroll to position [488, 0]
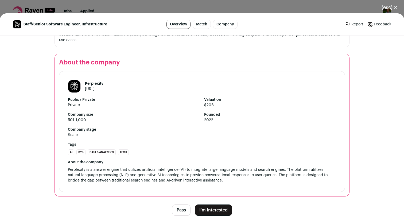
click at [218, 213] on button "I'm Interested" at bounding box center [213, 210] width 37 height 11
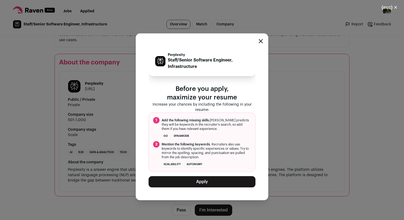
click at [215, 183] on button "Apply" at bounding box center [202, 181] width 107 height 11
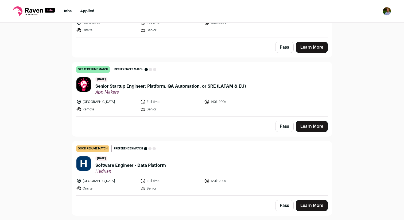
scroll to position [1153, 0]
